Goal: Navigation & Orientation: Find specific page/section

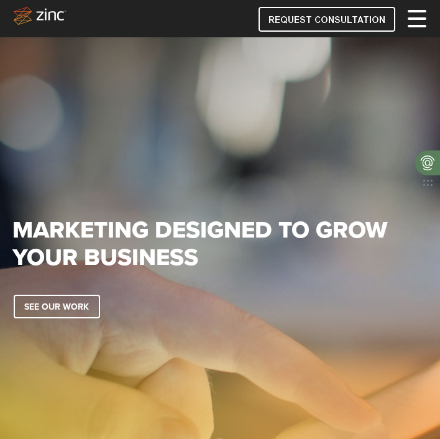
click at [420, 24] on div at bounding box center [417, 19] width 19 height 14
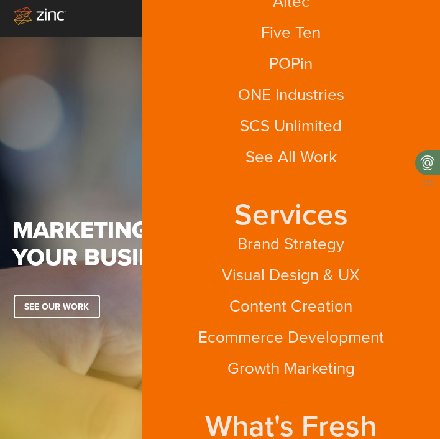
scroll to position [176, 0]
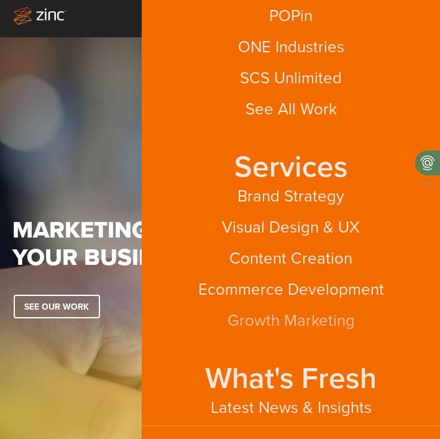
click at [300, 322] on link "Growth Marketing" at bounding box center [290, 320] width 127 height 18
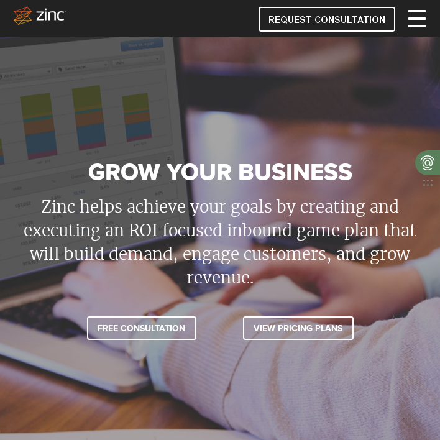
click at [415, 18] on span at bounding box center [417, 18] width 19 height 2
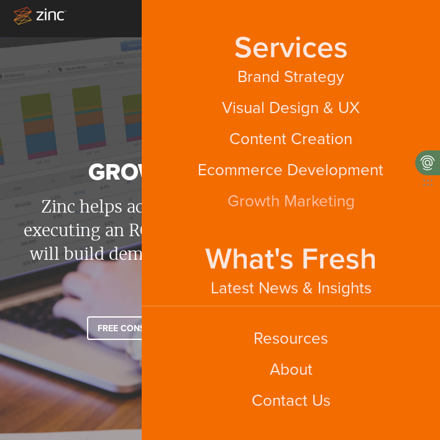
scroll to position [298, 0]
